Goal: Task Accomplishment & Management: Complete application form

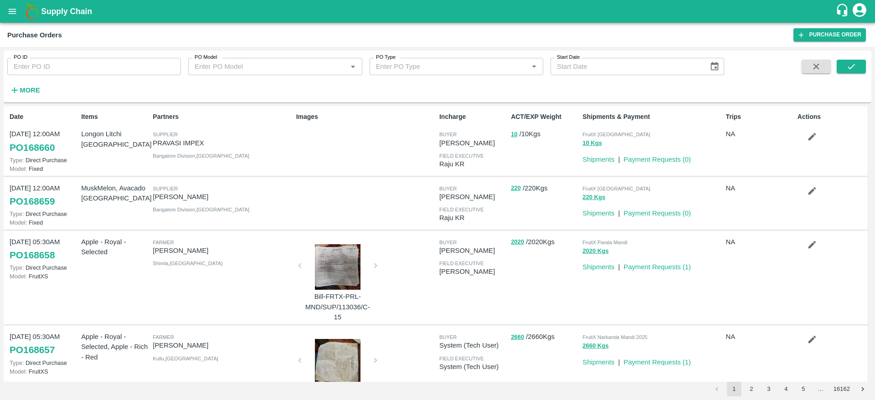
click at [11, 7] on icon "open drawer" at bounding box center [12, 11] width 10 height 10
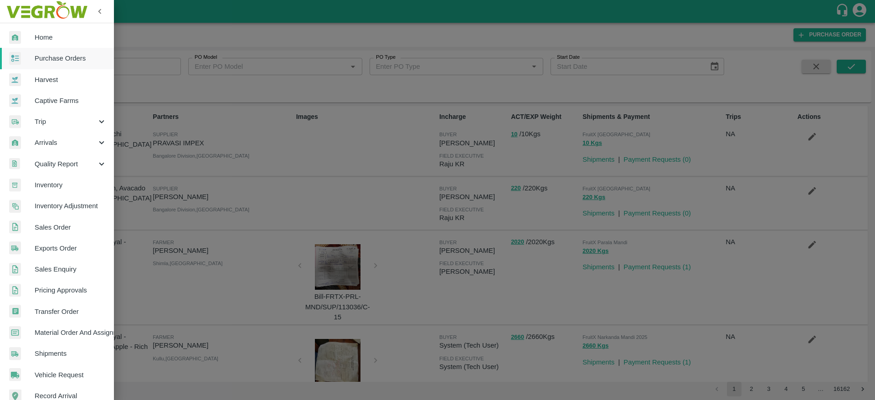
click at [55, 56] on span "Purchase Orders" at bounding box center [71, 58] width 72 height 10
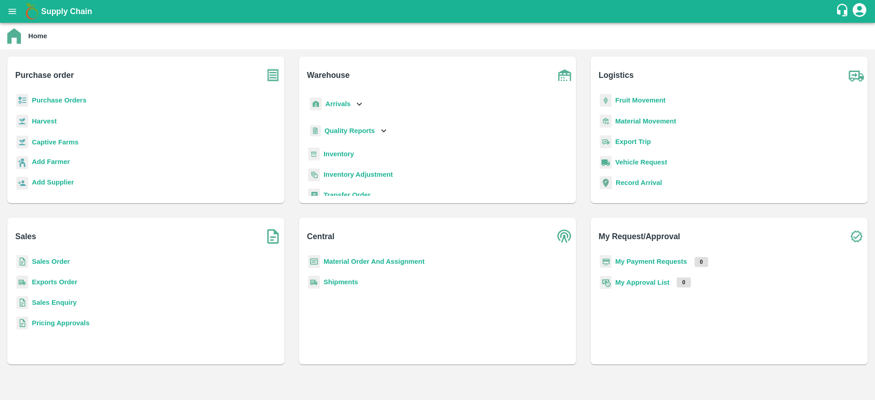
click at [55, 100] on b "Purchase Orders" at bounding box center [59, 100] width 55 height 7
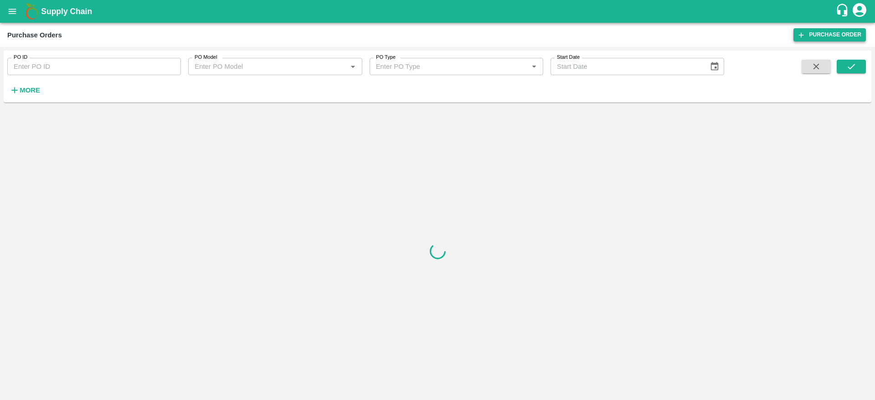
click at [817, 33] on link "Purchase Order" at bounding box center [830, 34] width 72 height 13
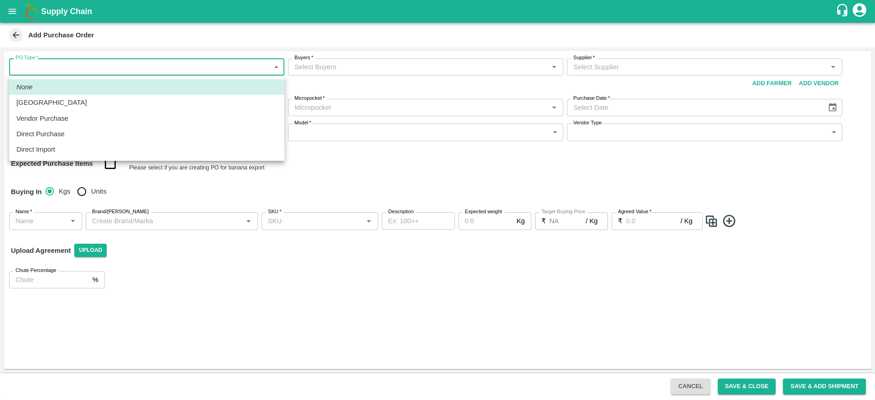
click at [92, 64] on body "Supply Chain Add Purchase Order PO Type   * ​ PO Type Buyers   * Buyers   * Sup…" at bounding box center [437, 200] width 875 height 400
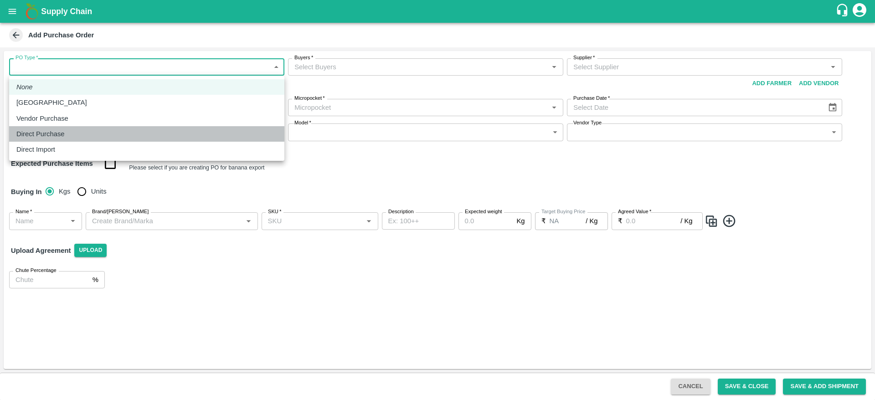
click at [41, 130] on p "Direct Purchase" at bounding box center [40, 134] width 48 height 10
type input "3"
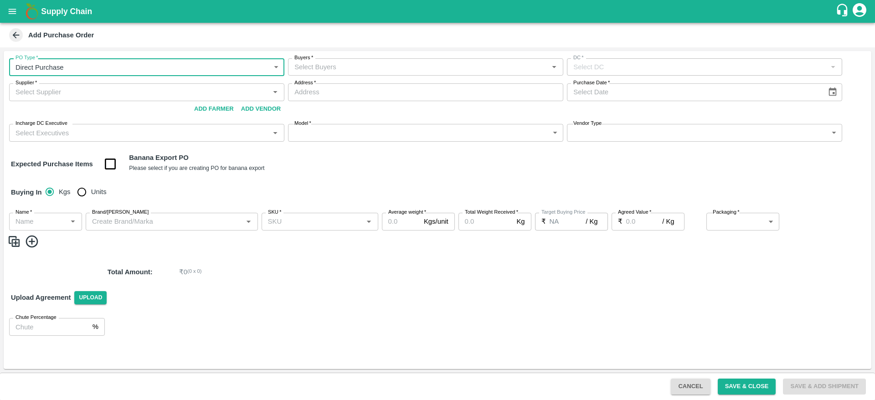
click at [337, 69] on input "Buyers   *" at bounding box center [418, 67] width 255 height 12
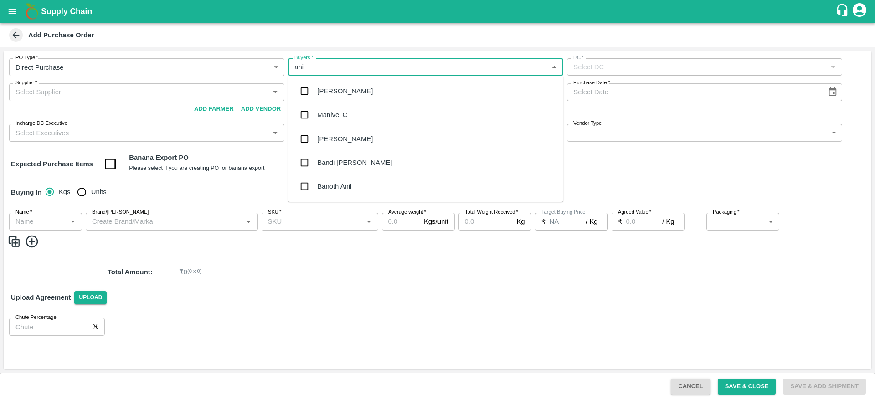
type input "anil"
click at [323, 90] on div "[PERSON_NAME]" at bounding box center [345, 91] width 56 height 10
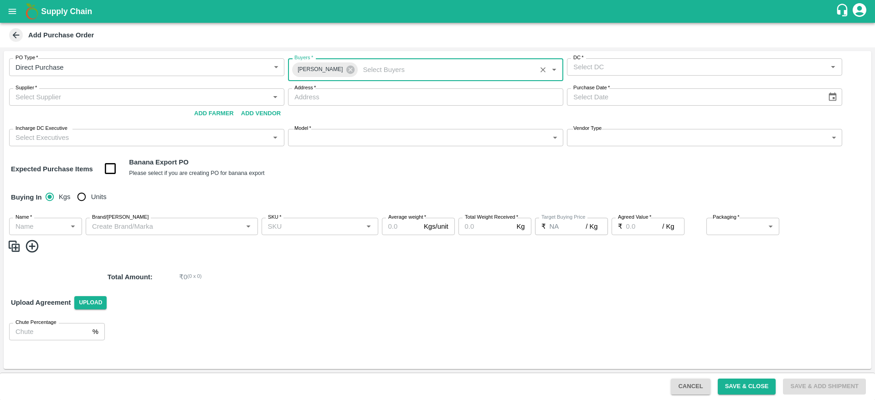
click at [624, 68] on input "DC   *" at bounding box center [697, 67] width 255 height 12
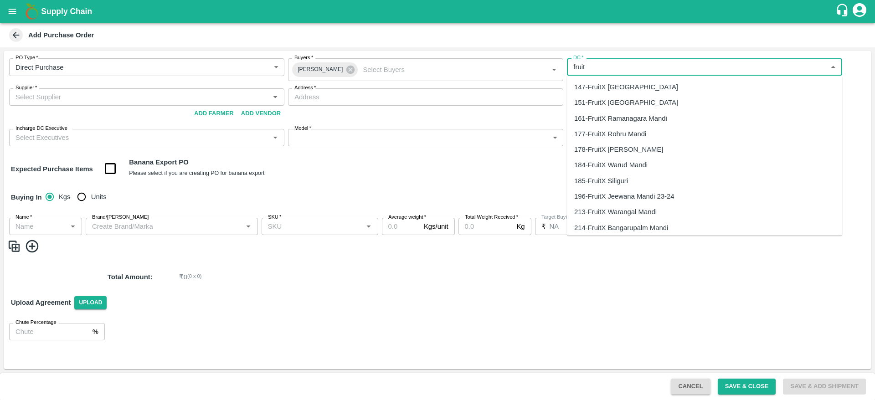
click at [619, 81] on div "147-FruitX [GEOGRAPHIC_DATA]" at bounding box center [704, 86] width 275 height 15
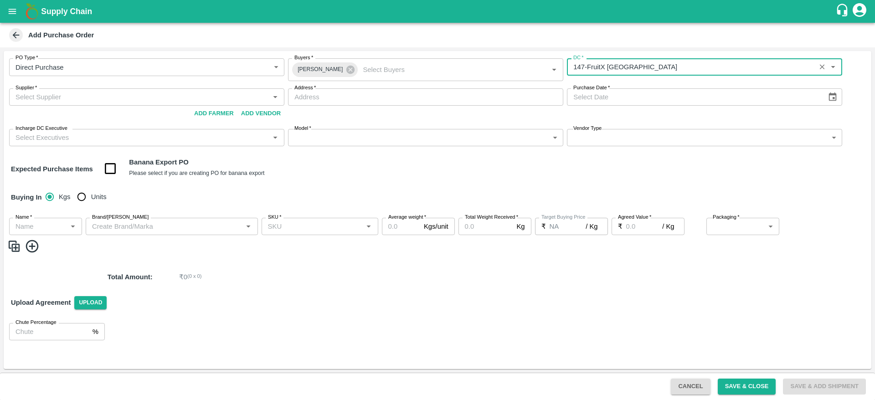
type input "147-FruitX [GEOGRAPHIC_DATA]"
click at [68, 99] on input "Supplier   *" at bounding box center [139, 97] width 255 height 12
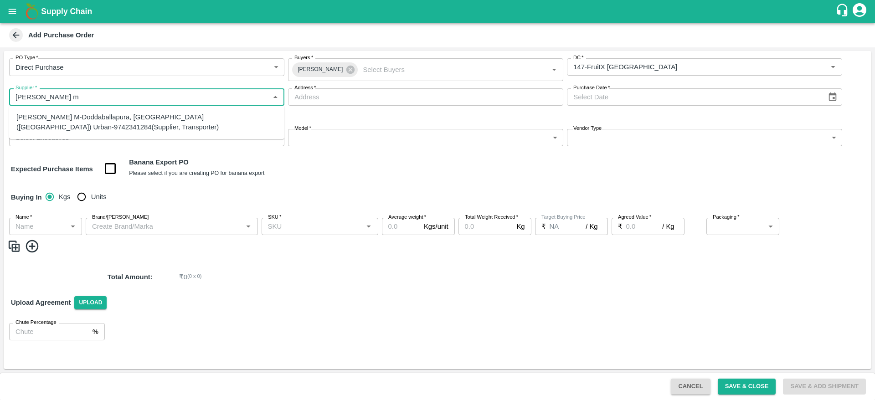
click at [93, 118] on div "[PERSON_NAME] M-Doddaballapura, [GEOGRAPHIC_DATA] ([GEOGRAPHIC_DATA]) Urban-974…" at bounding box center [146, 122] width 261 height 21
type input "[PERSON_NAME] M-Doddaballapura, [GEOGRAPHIC_DATA] ([GEOGRAPHIC_DATA]) Urban-974…"
type input "Doddaballapura, [GEOGRAPHIC_DATA] ([GEOGRAPHIC_DATA]) Urban, [GEOGRAPHIC_DATA],…"
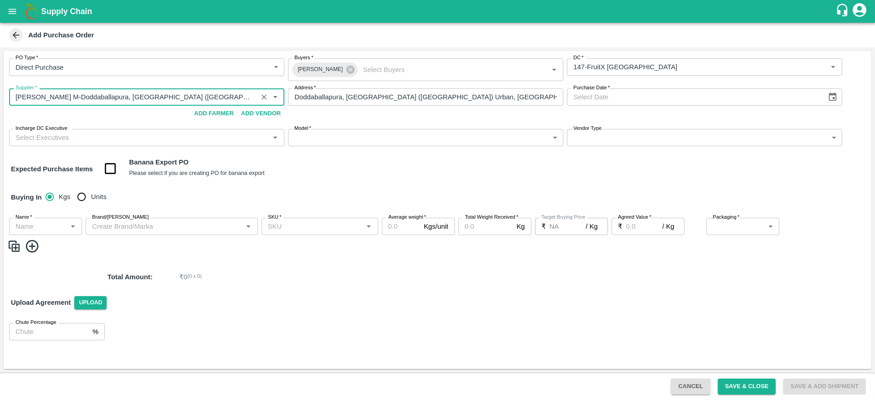
type input "[PERSON_NAME] M-Doddaballapura, [GEOGRAPHIC_DATA] ([GEOGRAPHIC_DATA]) Urban-974…"
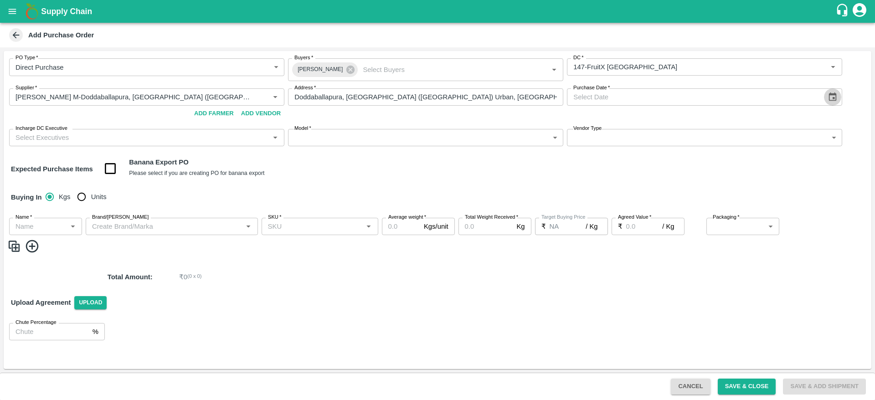
click at [836, 97] on icon "Choose date" at bounding box center [833, 97] width 8 height 9
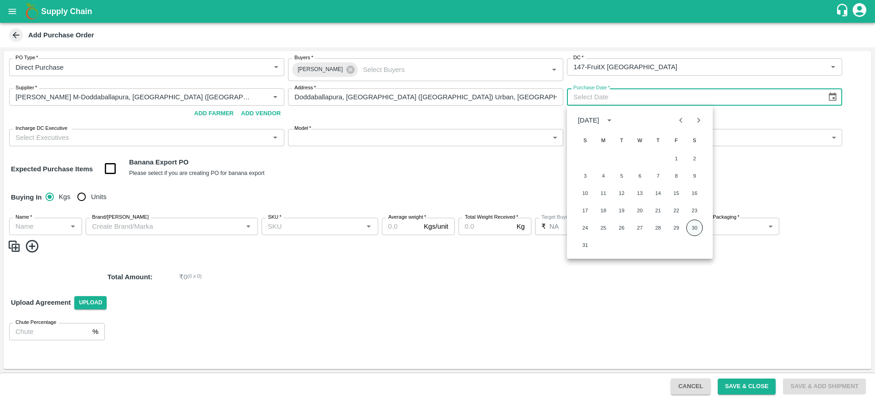
click at [693, 229] on button "30" at bounding box center [694, 228] width 16 height 16
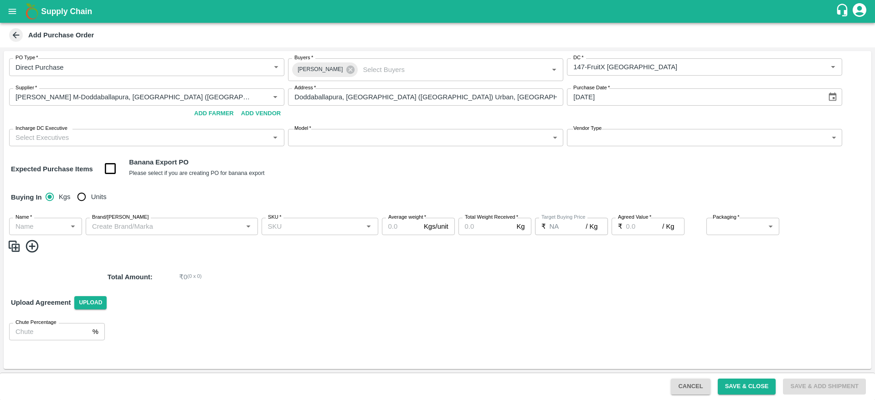
type input "[DATE]"
click at [273, 137] on icon "Open" at bounding box center [275, 138] width 10 height 10
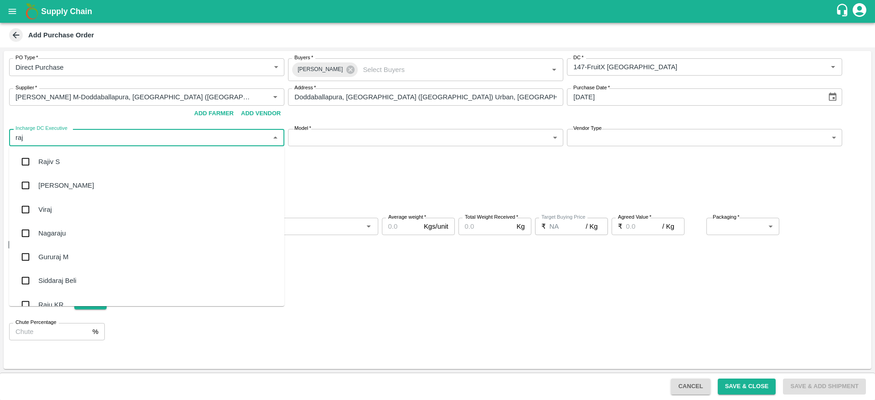
type input "raju"
click at [41, 182] on div "Raju KR" at bounding box center [50, 186] width 25 height 10
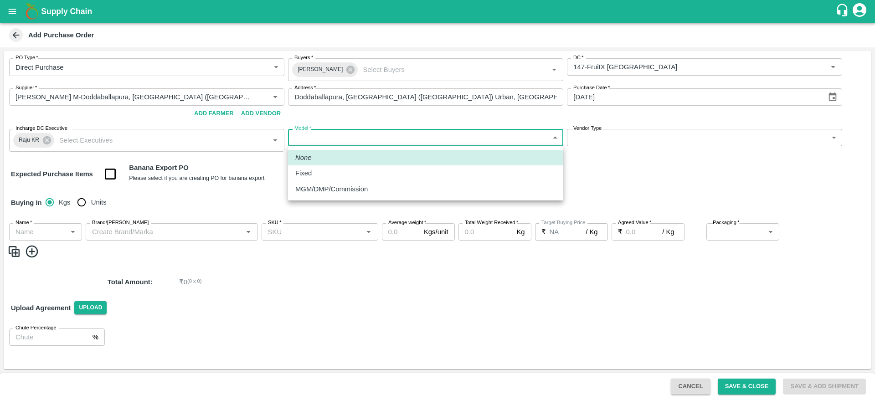
click at [403, 140] on body "Supply Chain Add Purchase Order PO Type   * Direct Purchase 3 PO Type Buyers   …" at bounding box center [437, 200] width 875 height 400
click at [338, 176] on div "Fixed" at bounding box center [425, 173] width 261 height 10
type input "Fixed"
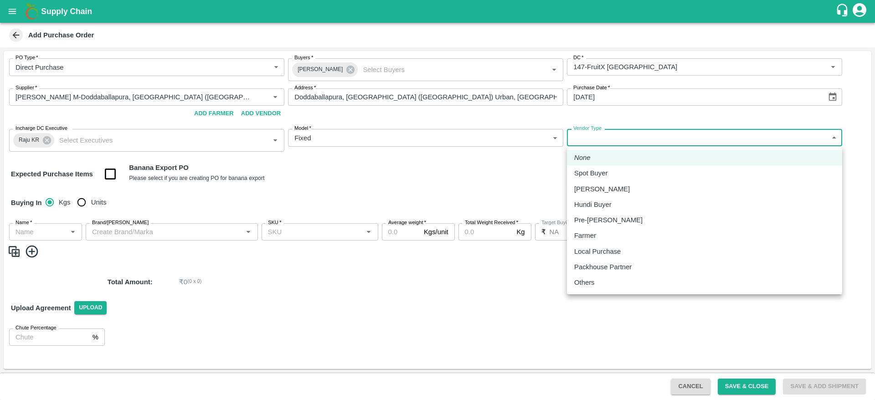
click at [604, 137] on body "Supply Chain Add Purchase Order PO Type   * Direct Purchase 3 PO Type Buyers   …" at bounding box center [437, 200] width 875 height 400
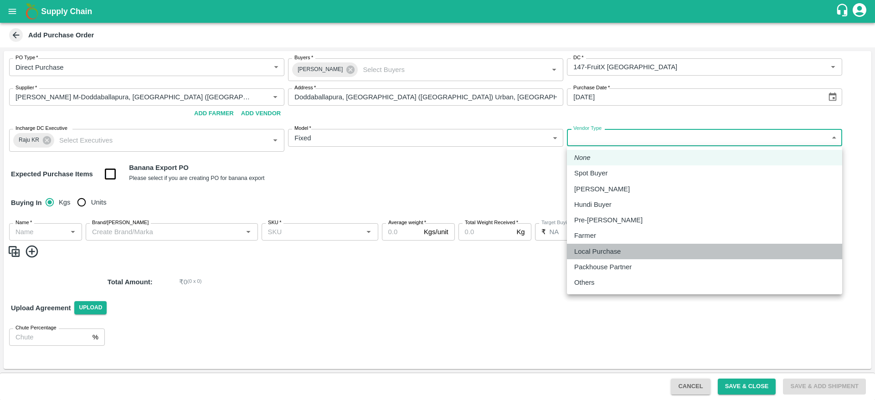
click at [597, 253] on p "Local Purchase" at bounding box center [597, 252] width 46 height 10
type input "LOCAL_PURCHASE"
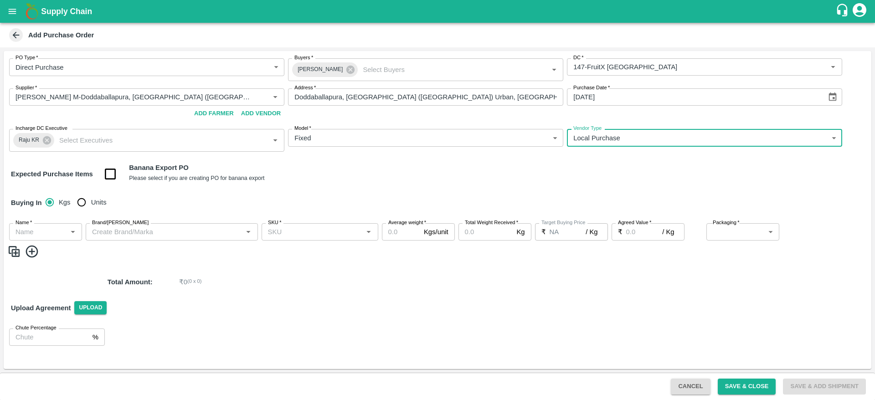
click at [82, 201] on input "Units" at bounding box center [81, 202] width 18 height 18
radio input "true"
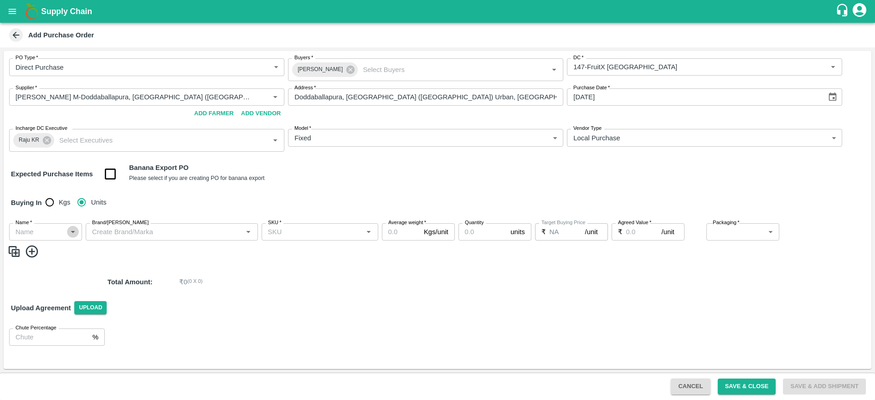
click at [74, 232] on icon "Open" at bounding box center [73, 232] width 4 height 2
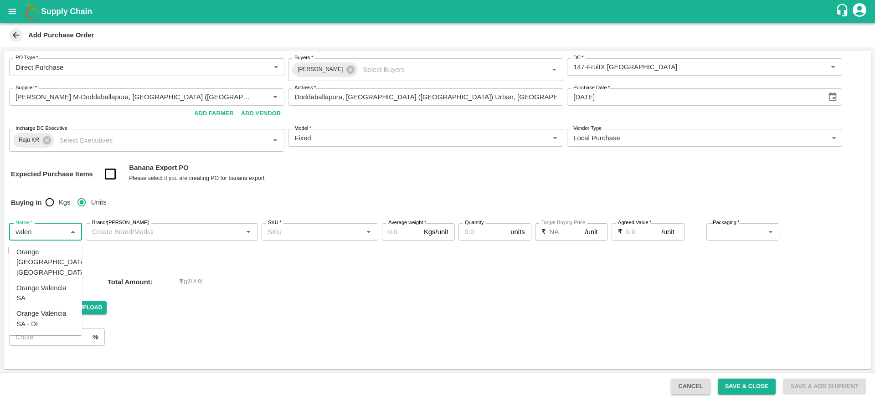
click at [55, 283] on div "Orange Valencia SA" at bounding box center [45, 293] width 58 height 21
type input "Orange Valencia SA"
click at [207, 229] on input "Brand/[PERSON_NAME]" at bounding box center [164, 232] width 152 height 12
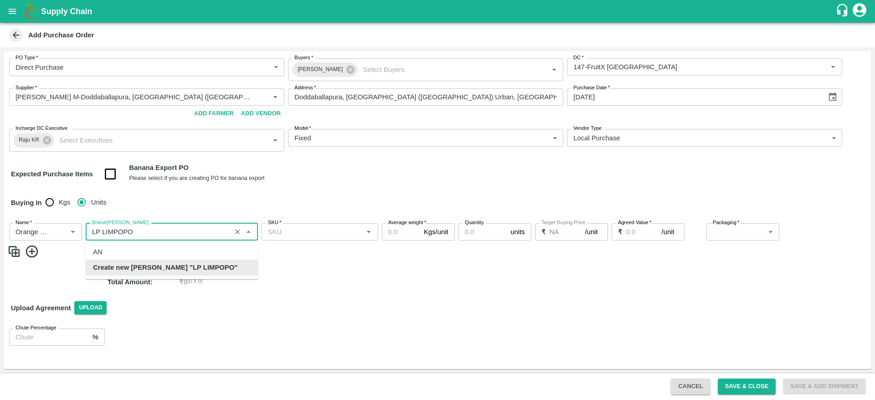
click at [169, 263] on b "Create new [PERSON_NAME] "LP LIMPOPO"" at bounding box center [165, 268] width 144 height 10
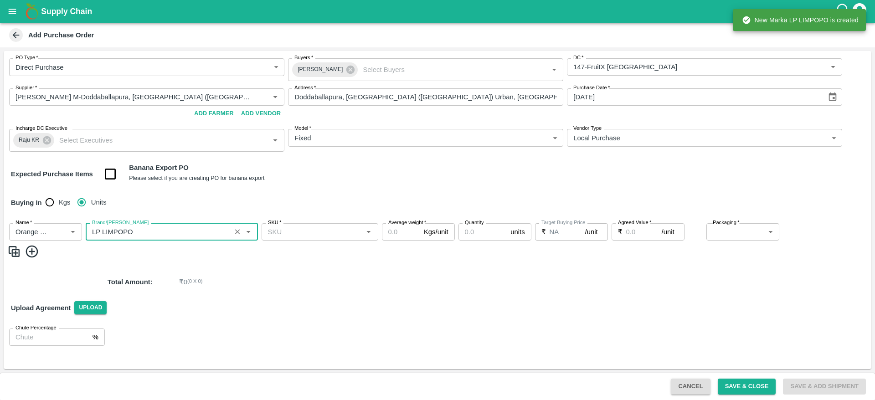
type input "LP LIMPOPO"
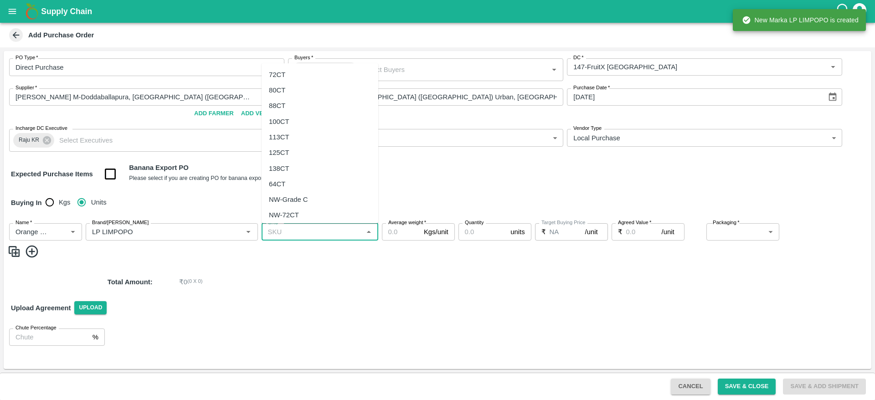
click at [325, 235] on input "SKU   *" at bounding box center [312, 232] width 96 height 12
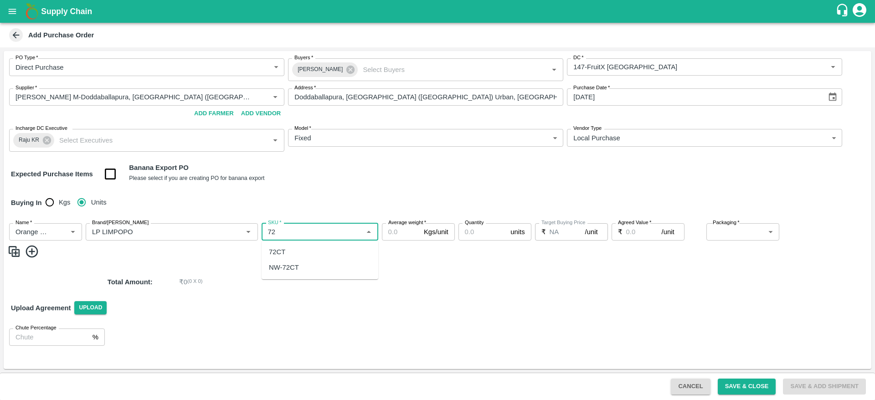
click at [303, 249] on div "72CT" at bounding box center [320, 251] width 117 height 15
type input "72CT"
click at [407, 232] on input "Average weight   *" at bounding box center [401, 231] width 38 height 17
type input "16"
click at [483, 230] on input "Quantity" at bounding box center [483, 231] width 49 height 17
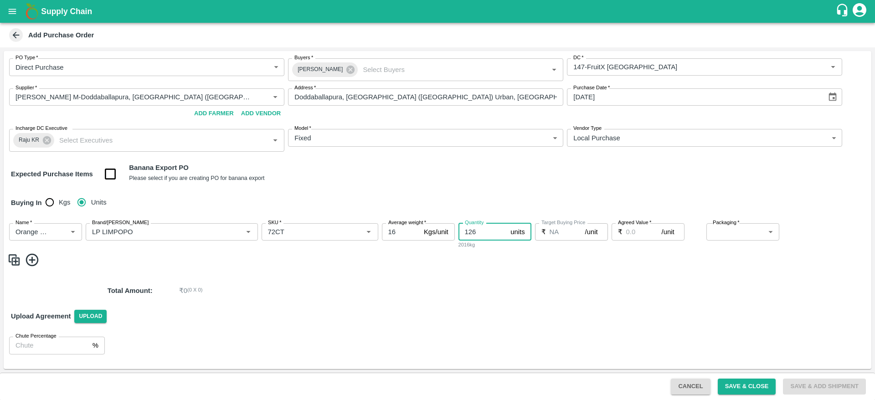
type input "126"
type input "2500"
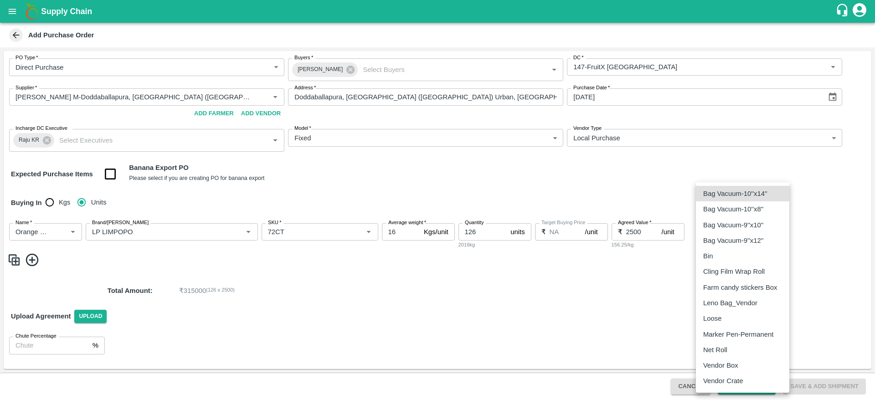
click at [771, 232] on body "Supply Chain Add Purchase Order PO Type   * Direct Purchase 3 PO Type Buyers   …" at bounding box center [437, 200] width 875 height 400
click at [735, 362] on p "Vendor Box" at bounding box center [720, 366] width 35 height 10
type input "276"
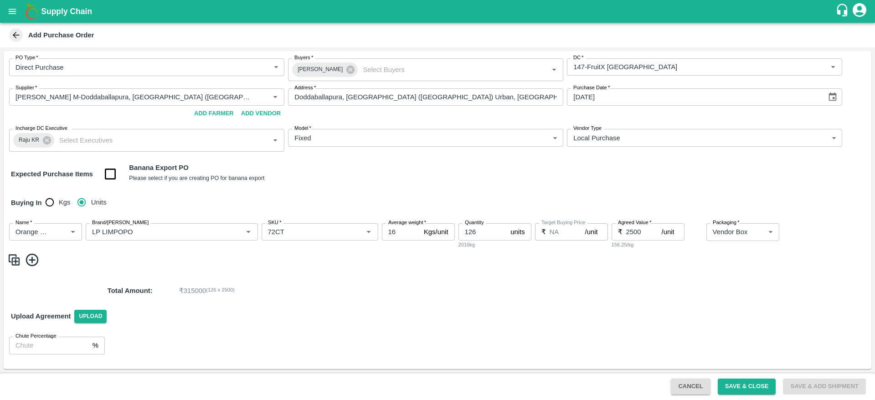
click at [17, 261] on img at bounding box center [14, 260] width 14 height 15
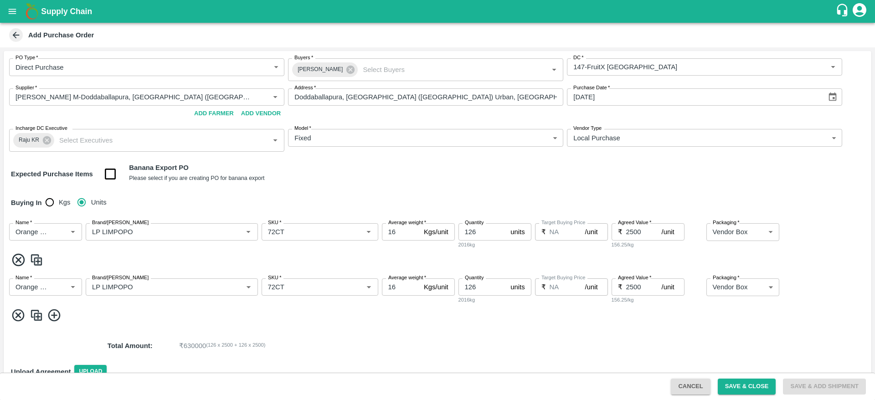
scroll to position [48, 0]
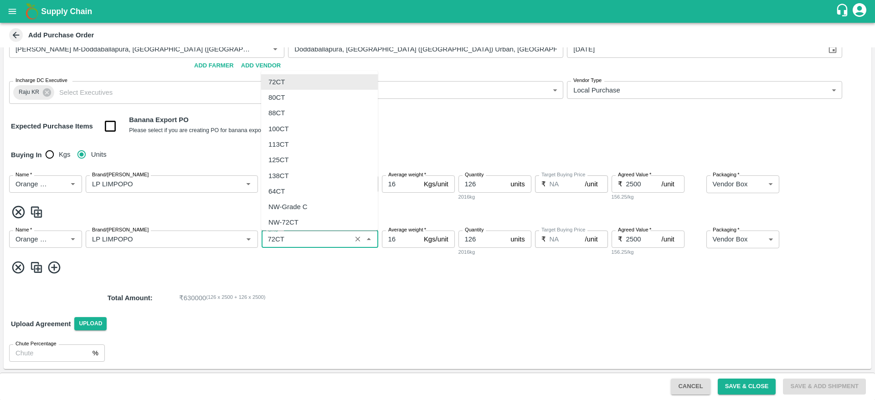
click at [308, 243] on input "SKU   *" at bounding box center [306, 239] width 84 height 12
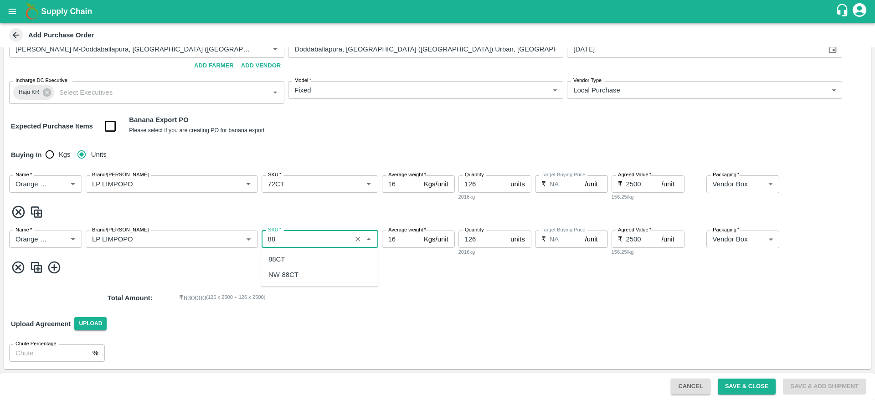
click at [292, 258] on div "88CT" at bounding box center [319, 259] width 117 height 15
type input "88CT"
click at [480, 239] on input "126" at bounding box center [483, 239] width 49 height 17
type input "1"
type input "74"
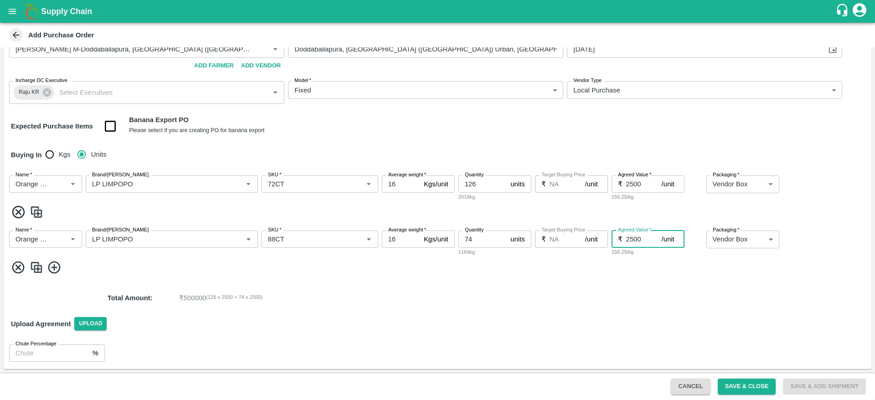
click at [37, 268] on img at bounding box center [37, 267] width 14 height 15
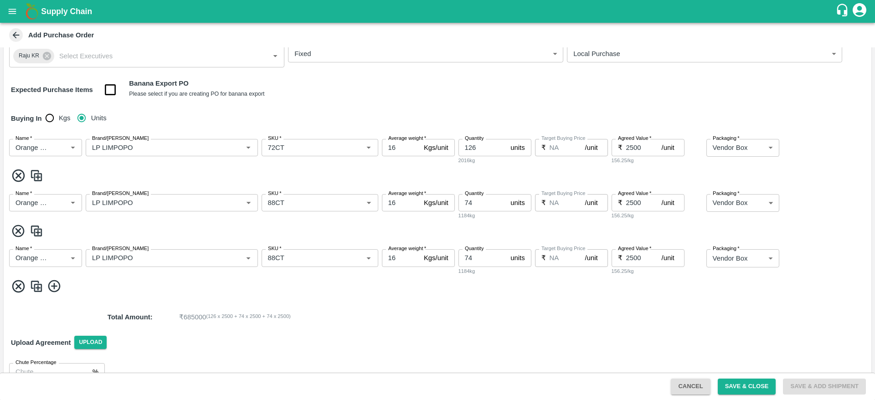
scroll to position [103, 0]
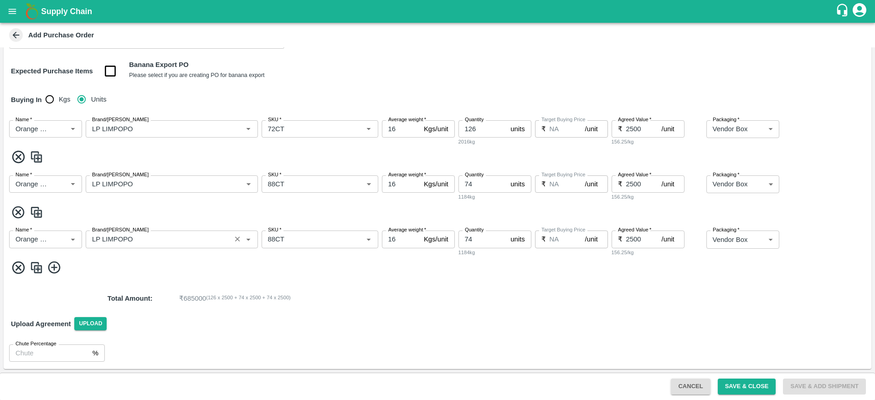
click at [237, 237] on icon "Clear" at bounding box center [237, 239] width 9 height 9
click at [151, 243] on input "Brand/[PERSON_NAME]" at bounding box center [164, 239] width 152 height 12
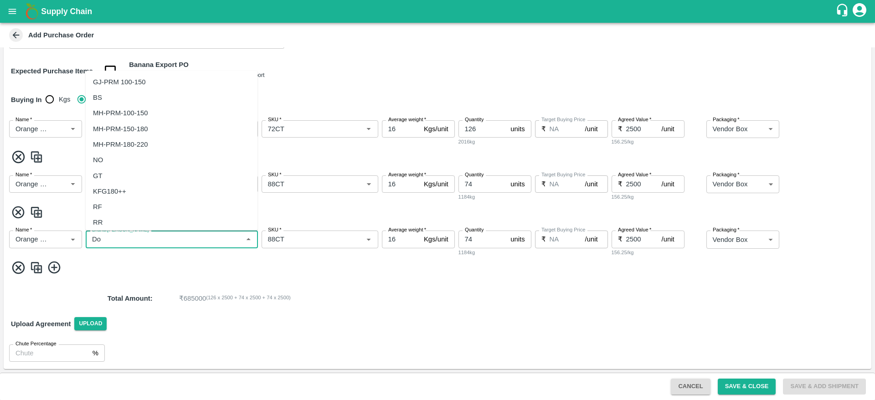
scroll to position [0, 0]
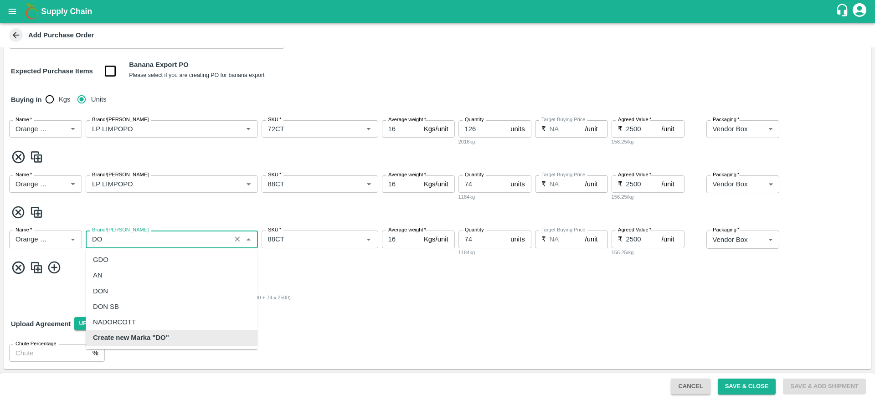
type input "D"
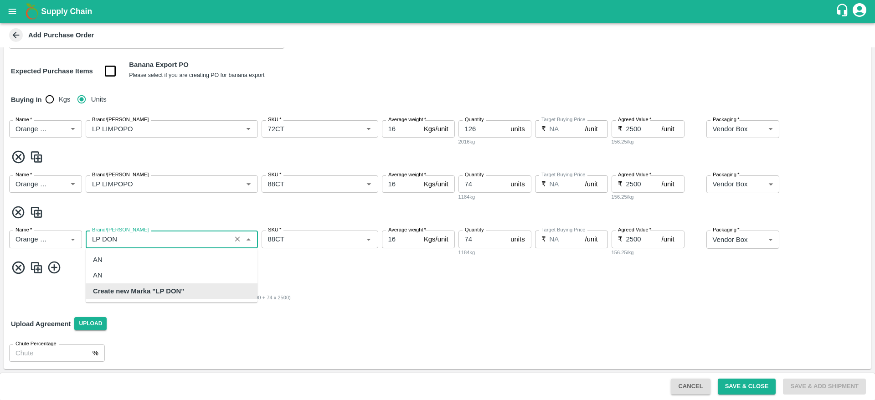
click at [146, 287] on b "Create new Marka "LP DON"" at bounding box center [138, 291] width 91 height 10
click at [146, 274] on b "Create new [PERSON_NAME] "LP [PERSON_NAME]"" at bounding box center [171, 280] width 157 height 21
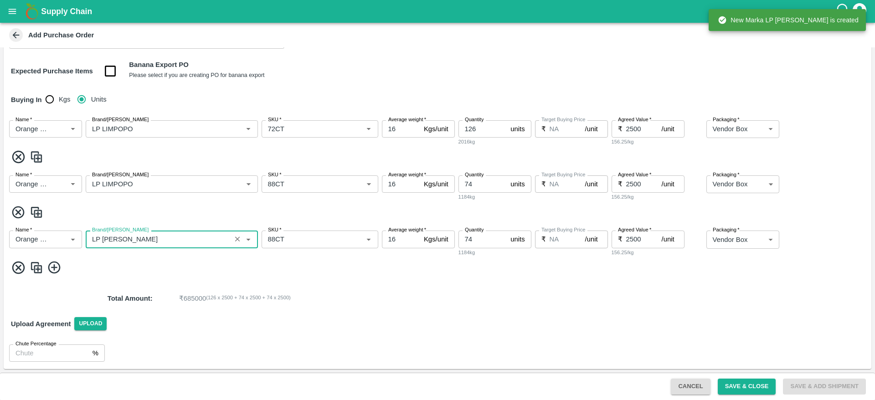
type input "LP [PERSON_NAME]"
click at [475, 237] on input "74" at bounding box center [483, 239] width 49 height 17
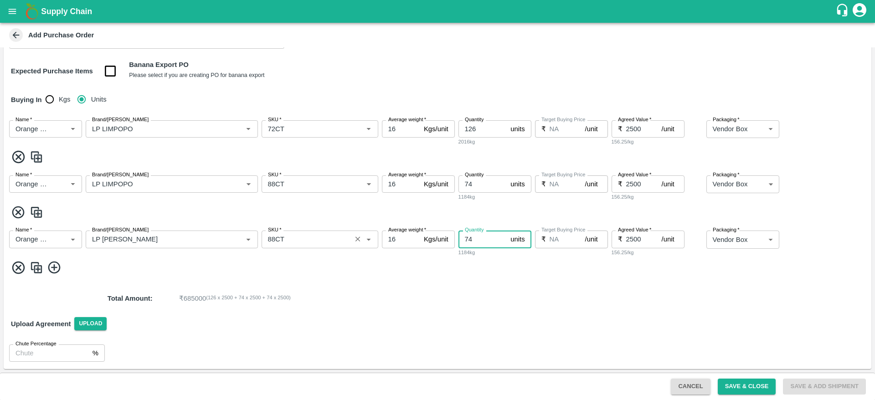
click at [285, 236] on input "SKU   *" at bounding box center [306, 239] width 84 height 12
type input "72CT"
type input "296"
click at [37, 268] on img at bounding box center [37, 267] width 14 height 15
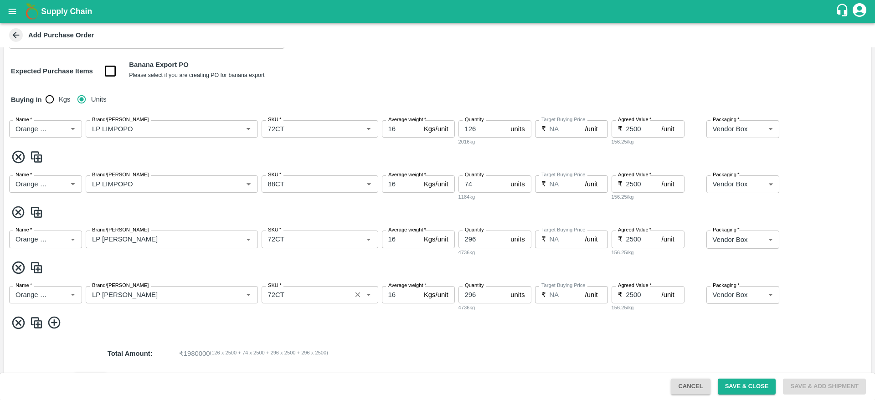
click at [292, 293] on input "SKU   *" at bounding box center [306, 295] width 84 height 12
type input "88CT"
type input "2"
click at [38, 323] on img at bounding box center [37, 322] width 14 height 15
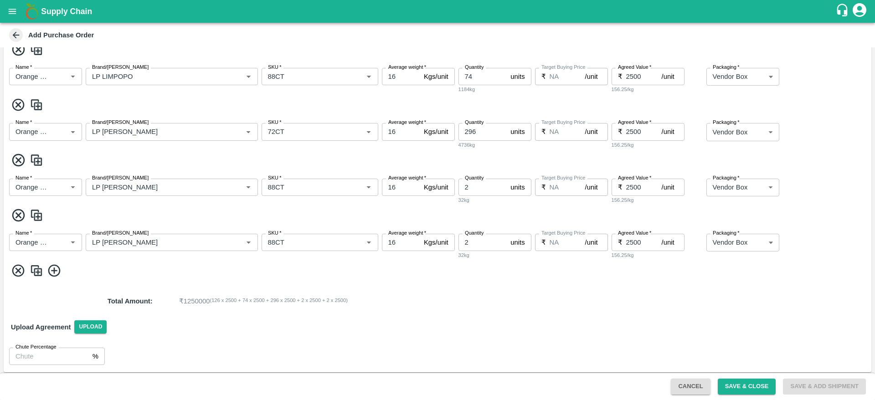
scroll to position [214, 0]
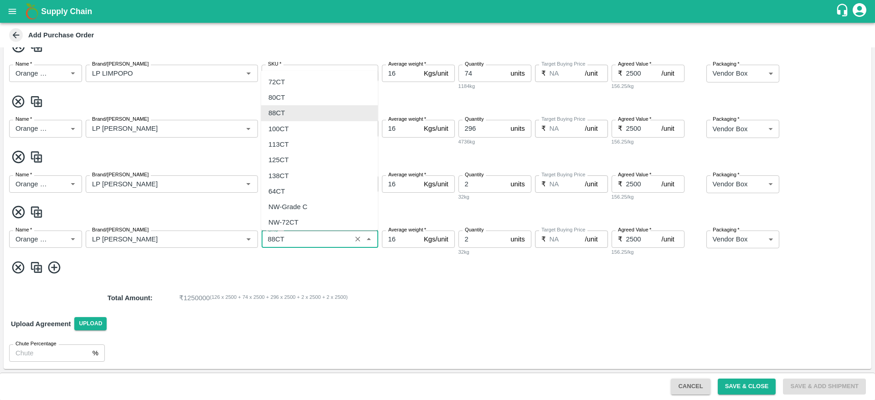
click at [288, 236] on input "SKU   *" at bounding box center [306, 239] width 84 height 12
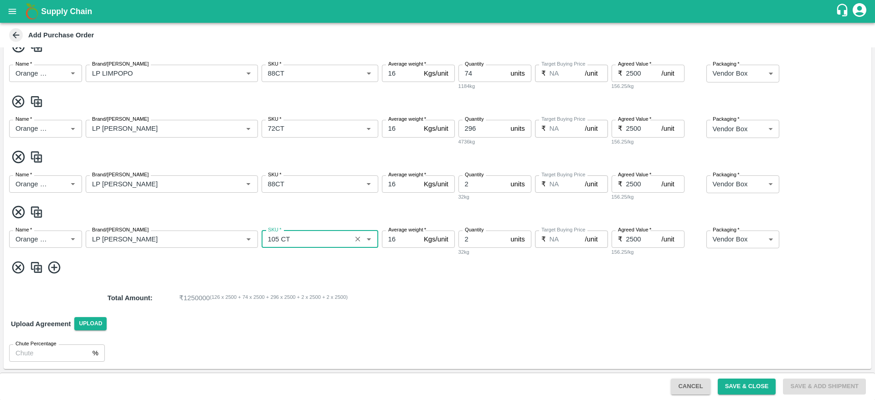
type input "105 CT"
click at [35, 266] on img at bounding box center [37, 267] width 14 height 15
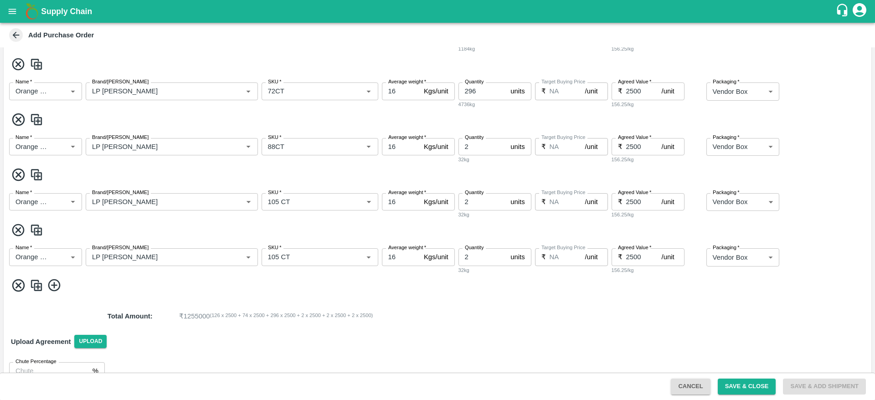
scroll to position [269, 0]
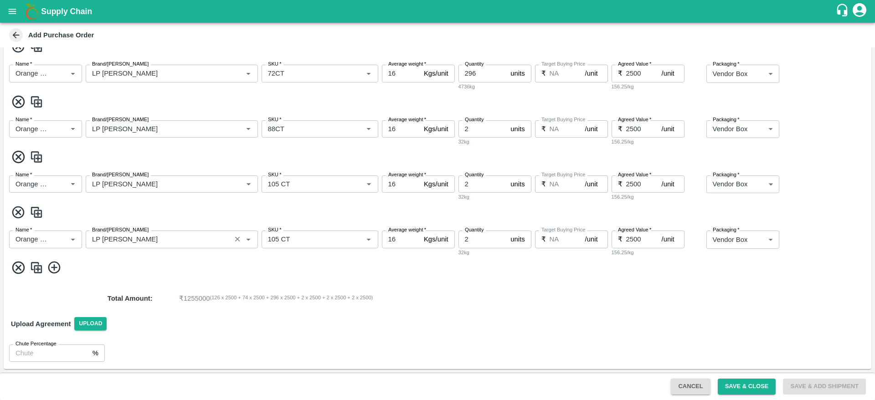
click at [206, 240] on input "Brand/[PERSON_NAME]" at bounding box center [158, 239] width 140 height 12
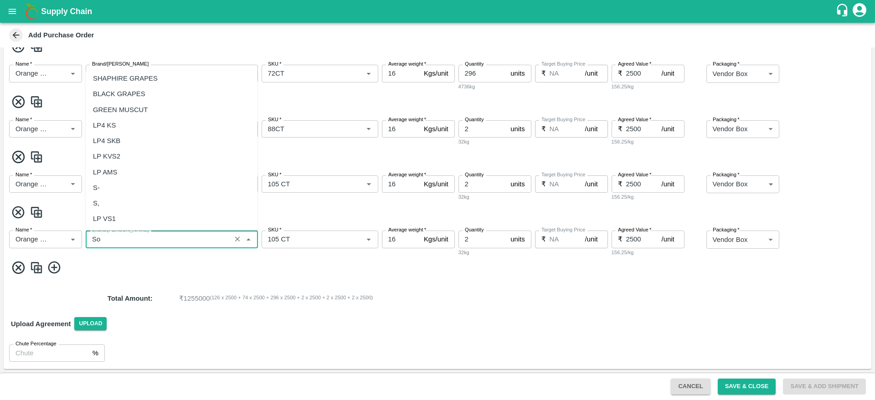
scroll to position [0, 0]
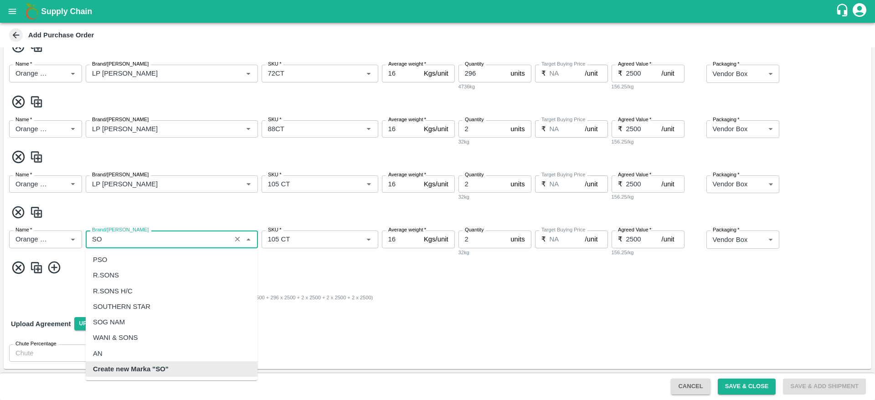
type input "S"
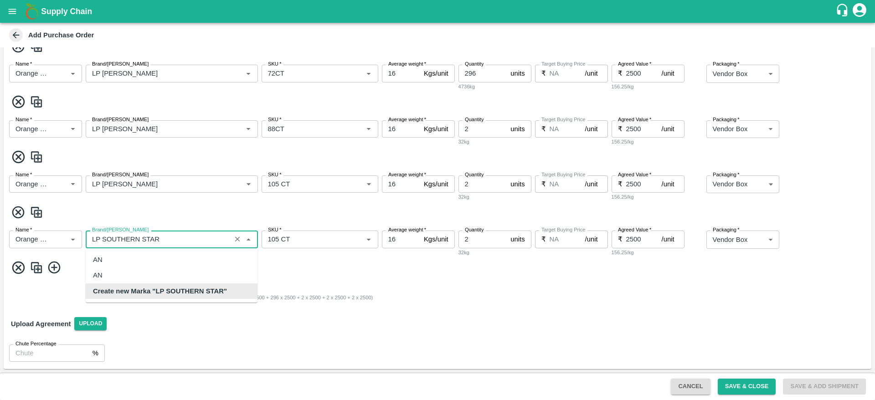
type input "LP SOUTHERN STAR"
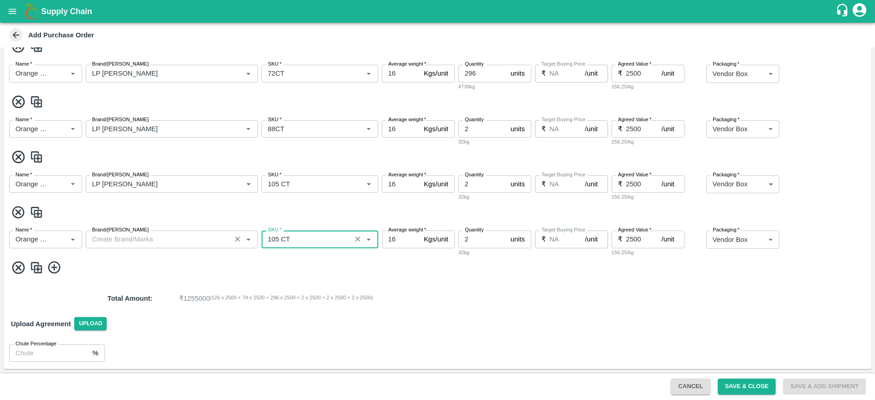
click at [178, 240] on input "Brand/[PERSON_NAME]" at bounding box center [158, 239] width 140 height 12
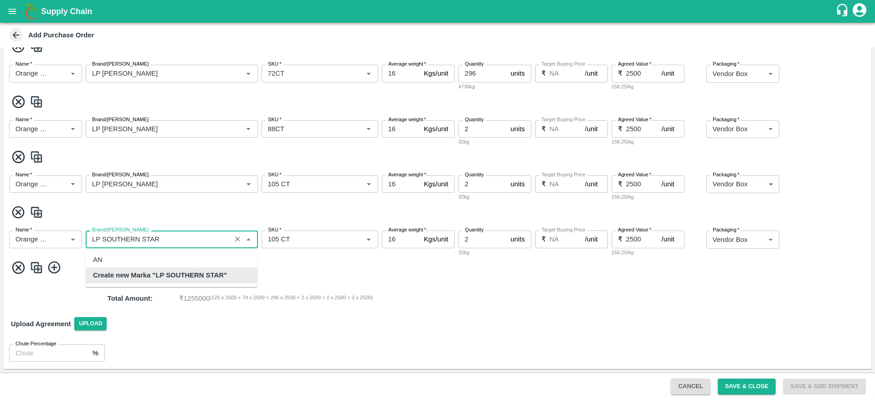
click at [181, 274] on b "Create new Marka "LP SOUTHERN STAR"" at bounding box center [160, 275] width 134 height 10
type input "LP SOUTHERN STAR"
click at [304, 244] on input "SKU   *" at bounding box center [306, 239] width 84 height 12
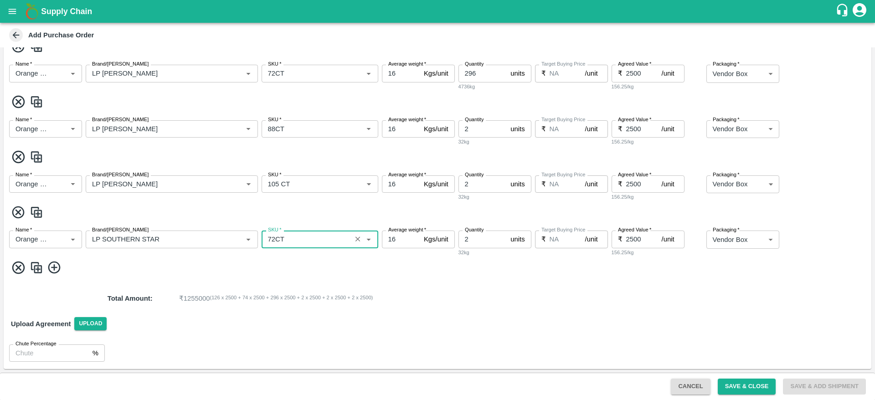
type input "72CT"
type input "150"
click at [487, 315] on div "Upload Agreement Upload" at bounding box center [438, 324] width 868 height 26
click at [739, 385] on button "Save & Close" at bounding box center [747, 387] width 58 height 16
